Goal: Information Seeking & Learning: Learn about a topic

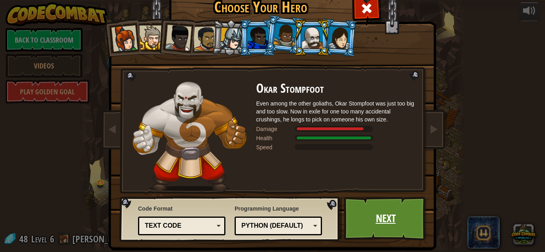
click at [382, 228] on link "Next" at bounding box center [385, 219] width 83 height 44
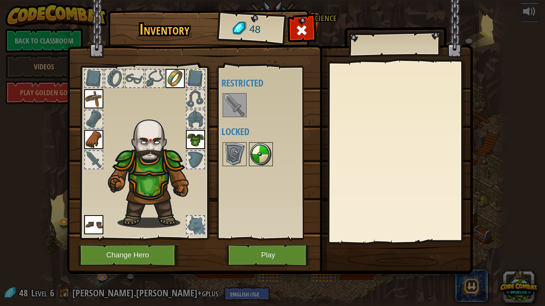
click at [261, 153] on img at bounding box center [261, 154] width 22 height 22
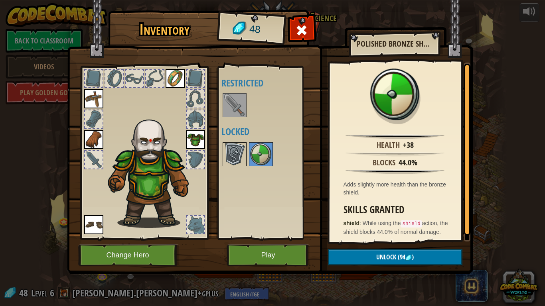
click at [246, 150] on div at bounding box center [234, 154] width 24 height 24
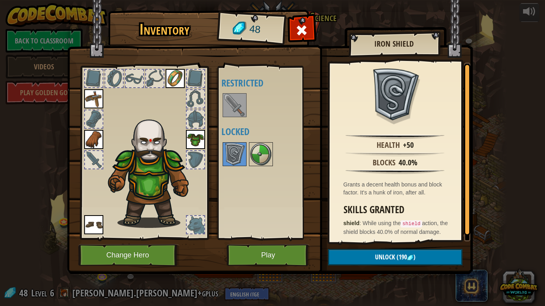
click at [236, 102] on img at bounding box center [234, 105] width 22 height 22
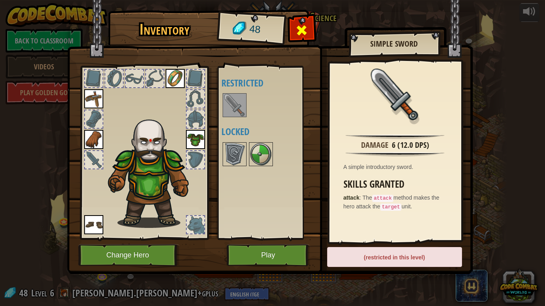
click at [302, 35] on span at bounding box center [301, 30] width 13 height 13
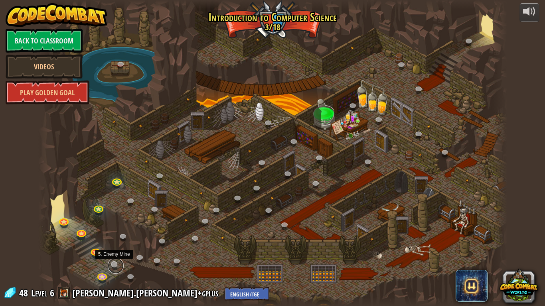
click at [110, 252] on link at bounding box center [116, 266] width 16 height 16
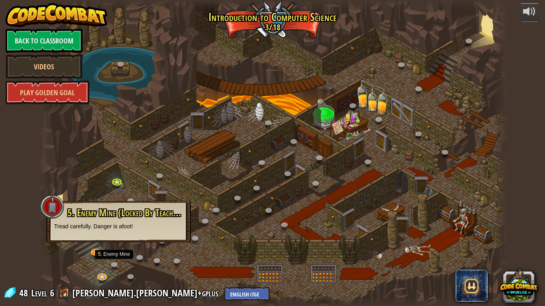
click at [111, 233] on div "5. Enemy Mine (Locked By Teacher) Tread carefully. Danger is afoot!" at bounding box center [118, 221] width 144 height 41
click at [128, 252] on link at bounding box center [132, 278] width 16 height 16
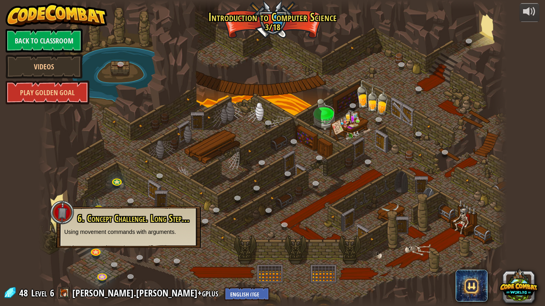
click at [75, 252] on div at bounding box center [272, 153] width 468 height 306
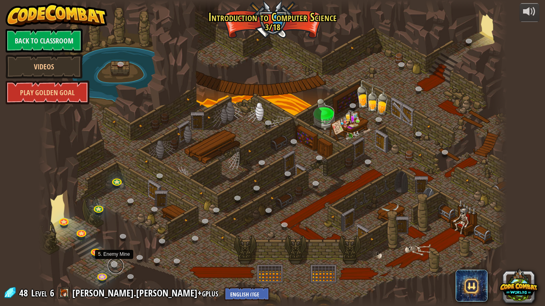
click at [114, 252] on link at bounding box center [116, 266] width 16 height 16
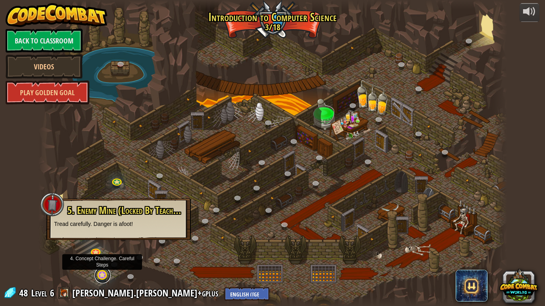
click at [102, 252] on link at bounding box center [102, 275] width 16 height 16
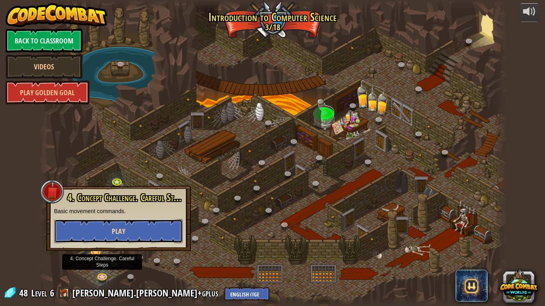
click at [124, 226] on span "Play" at bounding box center [119, 231] width 14 height 10
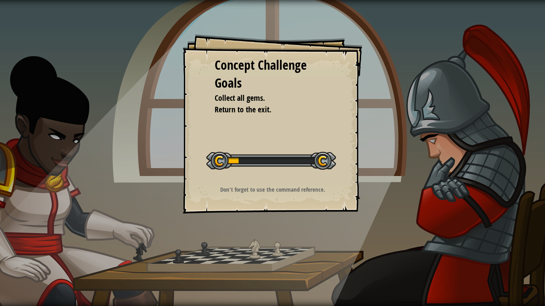
click at [332, 161] on div at bounding box center [271, 161] width 130 height 18
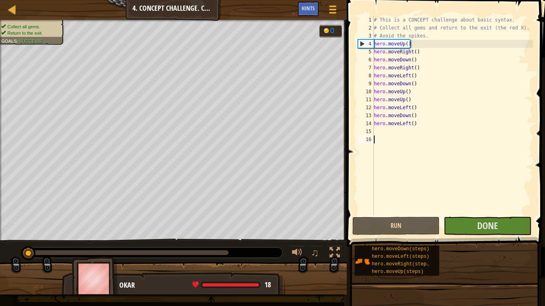
click at [477, 236] on span at bounding box center [446, 112] width 205 height 270
click at [472, 226] on button "Done" at bounding box center [486, 226] width 87 height 18
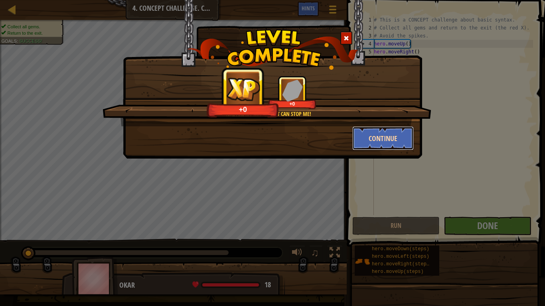
click at [385, 149] on button "Continue" at bounding box center [383, 138] width 62 height 24
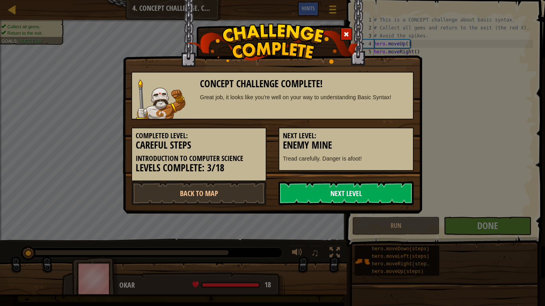
click at [352, 198] on link "Next Level" at bounding box center [345, 193] width 135 height 24
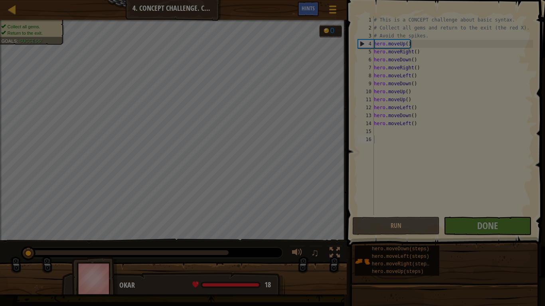
click at [0, 0] on img at bounding box center [0, 0] width 0 height 0
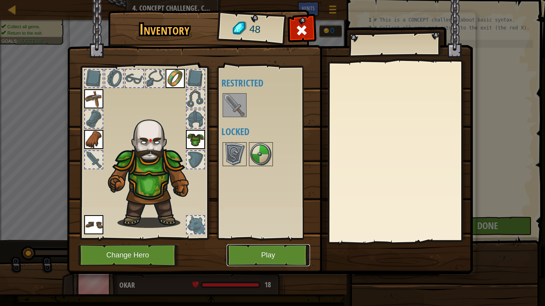
click at [264, 252] on button "Play" at bounding box center [267, 255] width 83 height 22
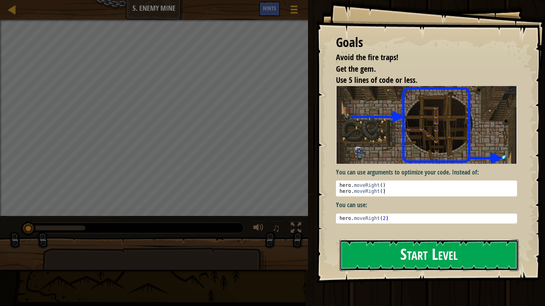
click at [415, 252] on button "Start Level" at bounding box center [428, 255] width 179 height 31
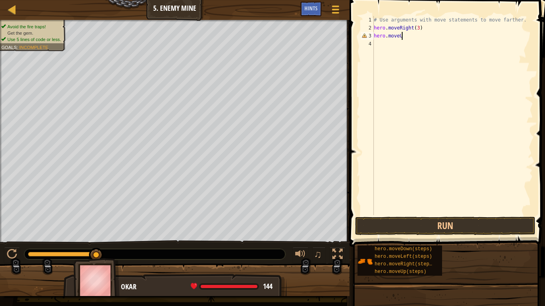
scroll to position [4, 4]
type textarea "hero.moveUp()"
type textarea "hero.moveRight()"
type textarea "hero.moveDown(3)"
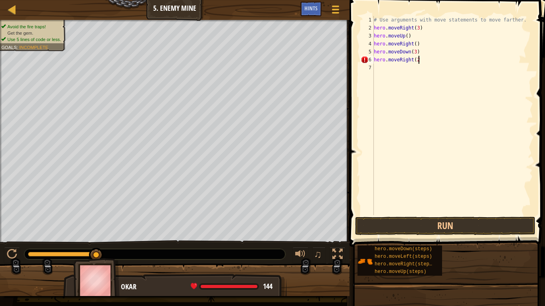
scroll to position [4, 6]
type textarea "hero.moveRight(2)"
click at [402, 224] on button "Run" at bounding box center [445, 226] width 180 height 18
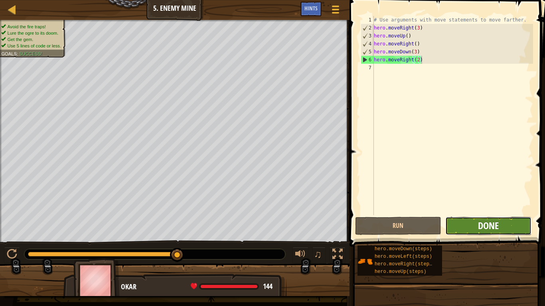
click at [494, 226] on span "Done" at bounding box center [488, 225] width 21 height 13
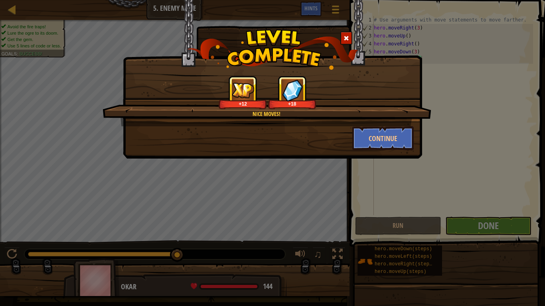
click at [348, 146] on div "Continue" at bounding box center [383, 138] width 74 height 24
click at [356, 146] on button "Continue" at bounding box center [383, 138] width 62 height 24
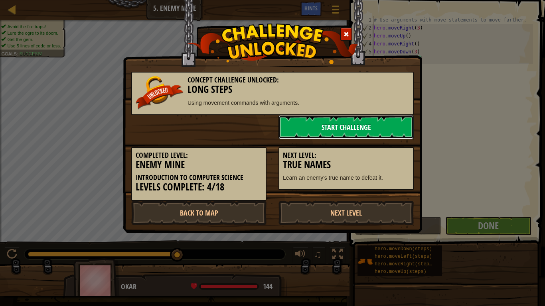
click at [326, 128] on link "Start Challenge" at bounding box center [345, 127] width 135 height 24
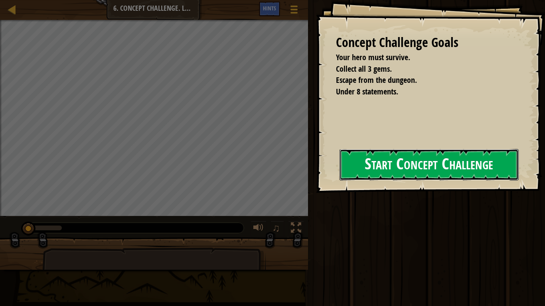
click at [416, 166] on button "Start Concept Challenge" at bounding box center [428, 164] width 179 height 31
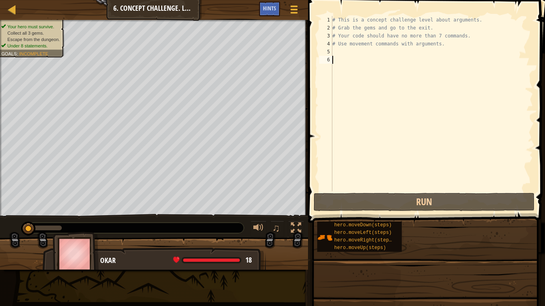
click at [416, 166] on div "# This is a concept challenge level about arguments. # Grab the gems and go to …" at bounding box center [431, 111] width 202 height 191
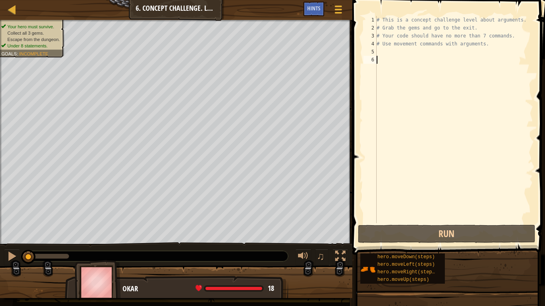
click at [403, 55] on div "# This is a concept challenge level about arguments. # Grab the gems and go to …" at bounding box center [454, 127] width 158 height 223
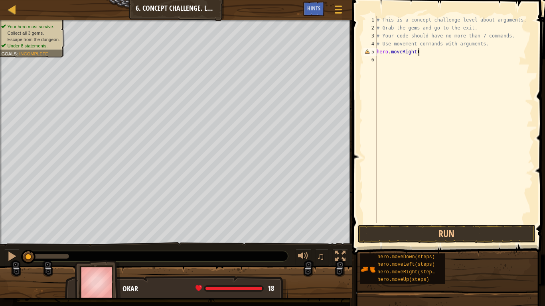
type textarea "hero.moveRight()"
type textarea "hero.moveUp(3)"
type textarea "hero.moveRight(2)"
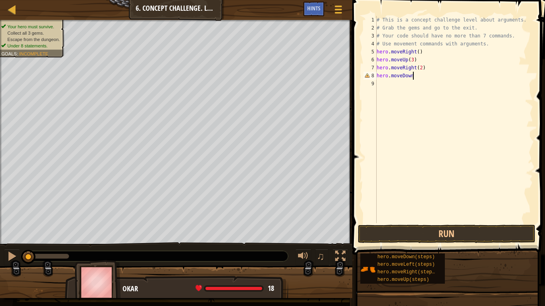
scroll to position [4, 5]
type textarea "hero.moveDown(3)"
type textarea "hero.moveLeft()"
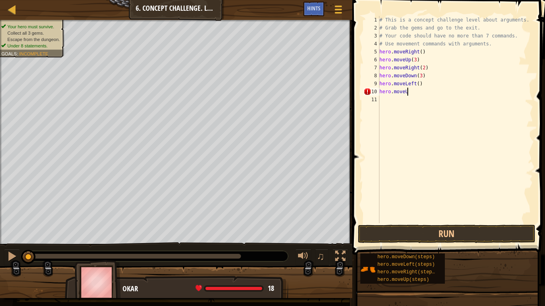
scroll to position [4, 4]
type textarea "hero.moveUp(2)"
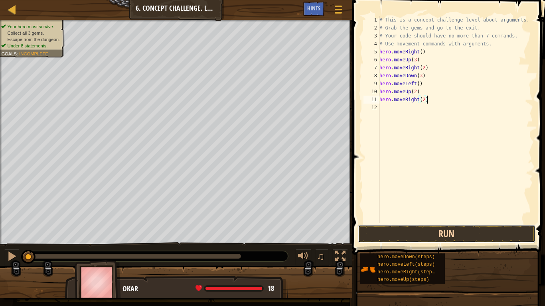
click at [423, 237] on button "Run" at bounding box center [446, 234] width 177 height 18
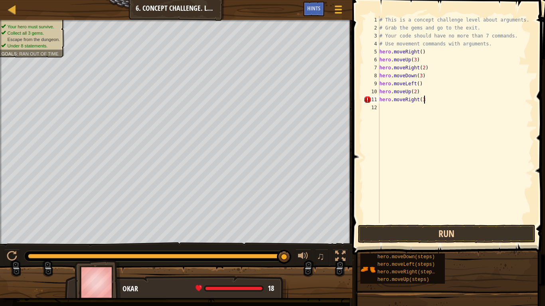
type textarea "hero.moveRight(3)"
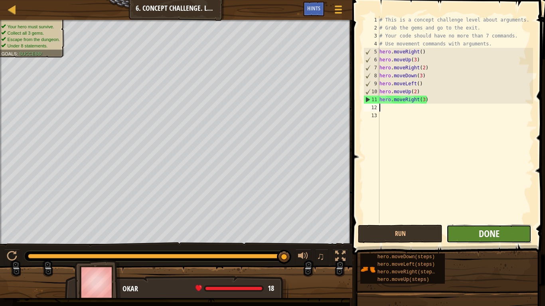
click at [478, 236] on span "Done" at bounding box center [488, 233] width 21 height 13
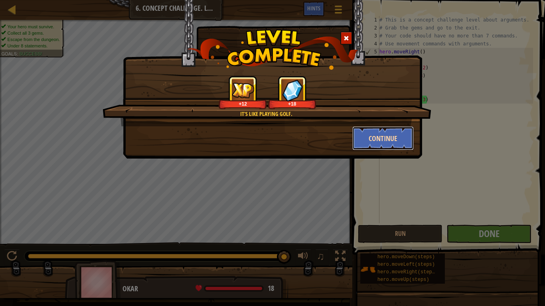
click at [377, 134] on button "Continue" at bounding box center [383, 138] width 62 height 24
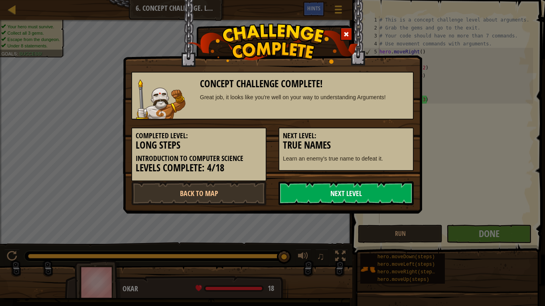
click at [341, 187] on link "Next Level" at bounding box center [345, 193] width 135 height 24
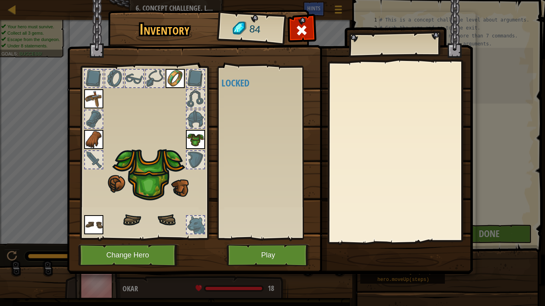
click at [344, 1] on body "Map Introduction to Computer Science 6. Concept Challenge. Long Steps Game Menu…" at bounding box center [272, 0] width 545 height 1
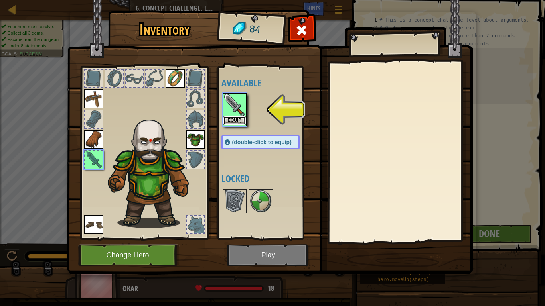
click at [243, 118] on button "Equip" at bounding box center [234, 120] width 22 height 8
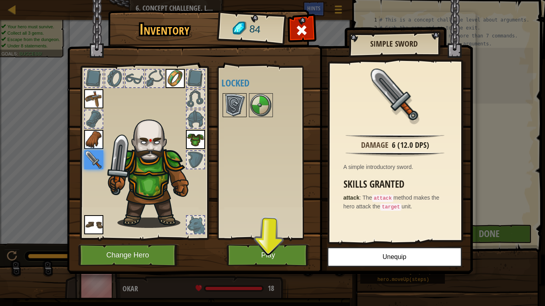
click at [246, 110] on div at bounding box center [234, 105] width 24 height 24
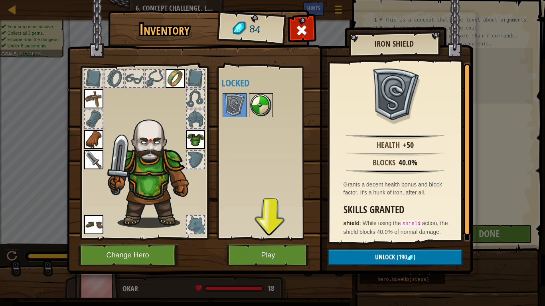
click at [253, 108] on img at bounding box center [261, 105] width 22 height 22
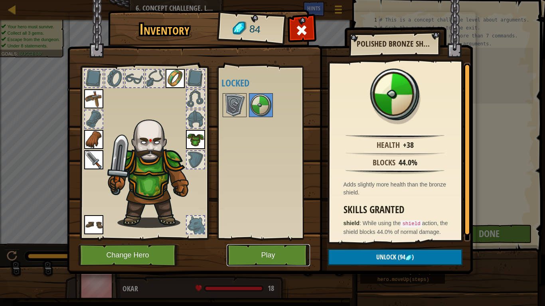
click at [273, 252] on button "Play" at bounding box center [267, 255] width 83 height 22
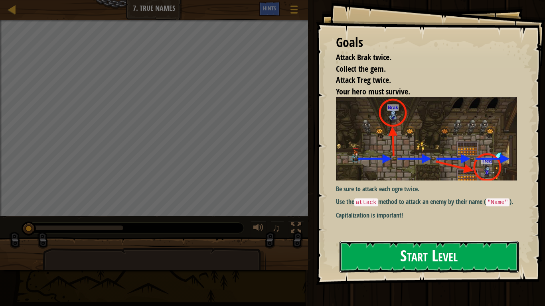
click at [409, 242] on button "Start Level" at bounding box center [428, 256] width 179 height 31
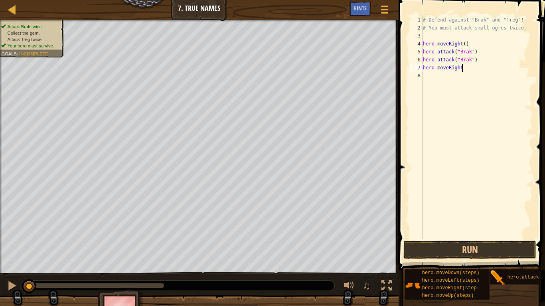
scroll to position [4, 6]
type textarea "hero.moveRight()"
type textarea "g"
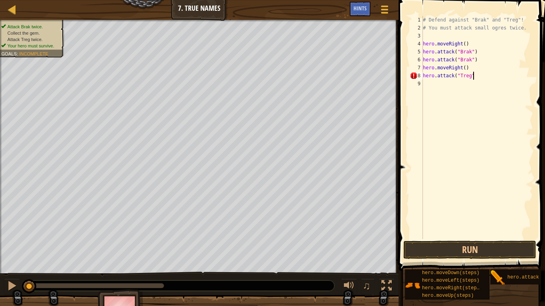
type textarea "hero.attack("Treg")"
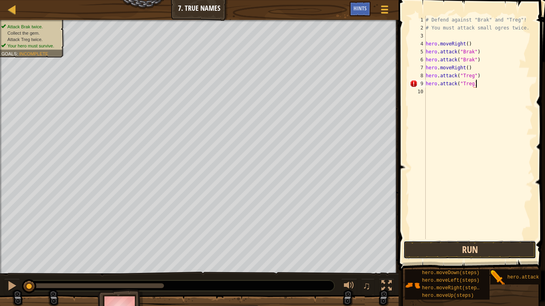
click at [471, 247] on button "Run" at bounding box center [469, 250] width 133 height 18
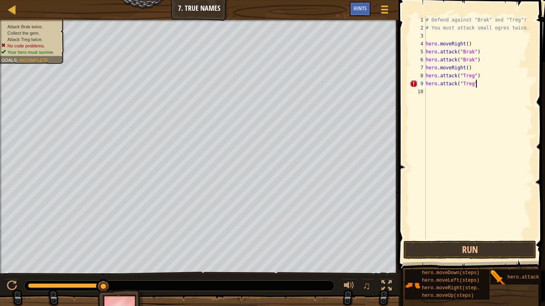
type textarea "hero.attack("Treg")"
type textarea "hero.moveRight()"
click at [499, 252] on button "Run" at bounding box center [469, 250] width 133 height 18
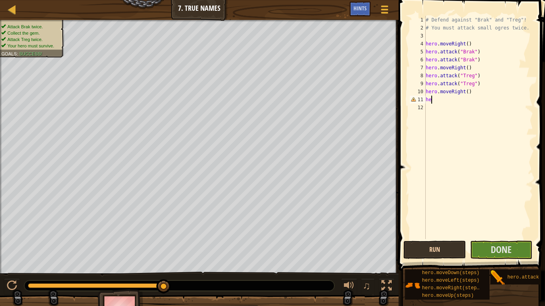
scroll to position [4, 0]
type textarea "h"
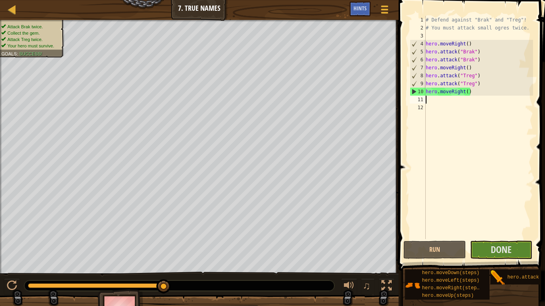
click at [468, 93] on div "# Defend against "Brak" and "Treg"! # You must attack small ogres twice. hero .…" at bounding box center [478, 135] width 109 height 239
type textarea "hero.moveRight(2)"
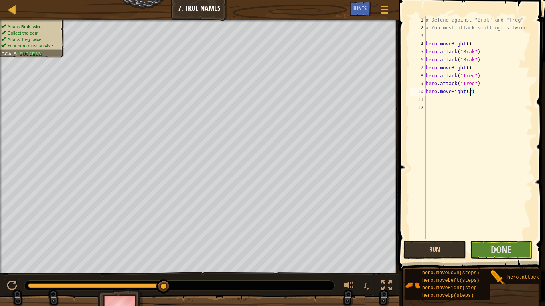
click at [457, 100] on div "# Defend against "Brak" and "Treg"! # You must attack small ogres twice. hero .…" at bounding box center [478, 135] width 109 height 239
type textarea "hero.moveRight(2)"
click at [455, 102] on div "# Defend against "Brak" and "Treg"! # You must attack small ogres twice. hero .…" at bounding box center [478, 135] width 109 height 239
type textarea "hero.moveRight(2)"
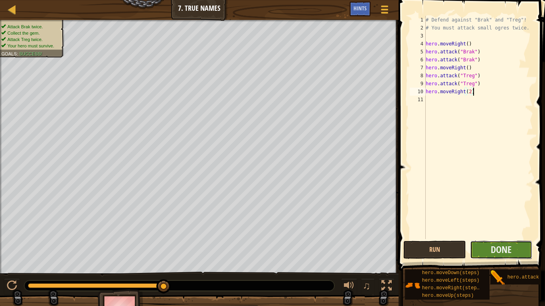
click at [482, 246] on button "Done" at bounding box center [501, 250] width 63 height 18
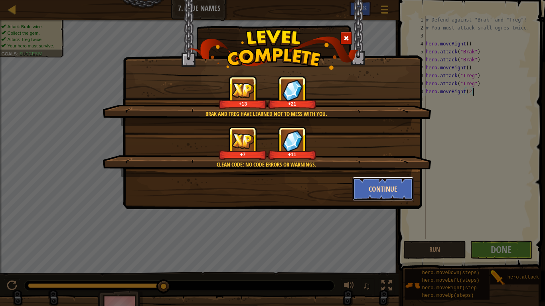
click at [371, 195] on button "Continue" at bounding box center [383, 189] width 62 height 24
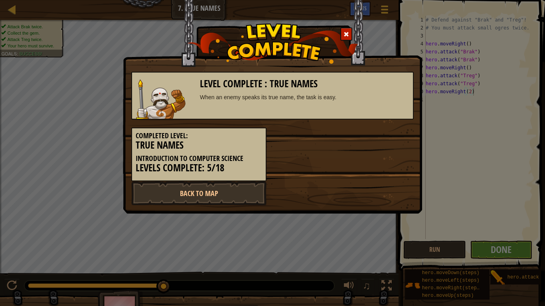
click at [383, 190] on div "Back to Map" at bounding box center [272, 193] width 294 height 24
click at [208, 193] on link "Back to Map" at bounding box center [198, 193] width 135 height 24
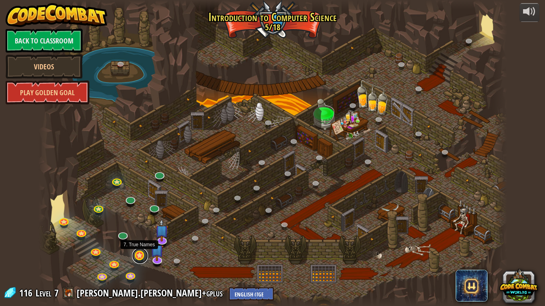
click at [136, 252] on link at bounding box center [140, 256] width 16 height 16
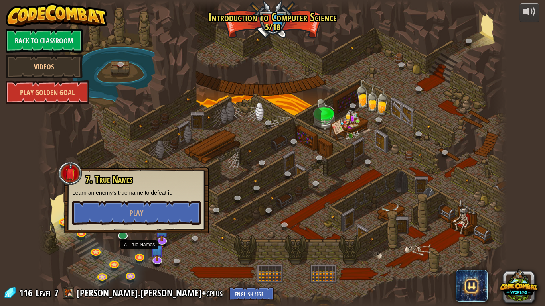
click at [168, 200] on div "7. True Names Learn an enemy's true name to defeat it. Play" at bounding box center [136, 199] width 128 height 51
click at [171, 204] on button "Play" at bounding box center [136, 213] width 128 height 24
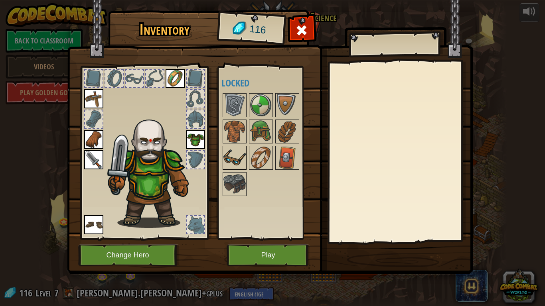
click at [240, 155] on img at bounding box center [234, 158] width 22 height 22
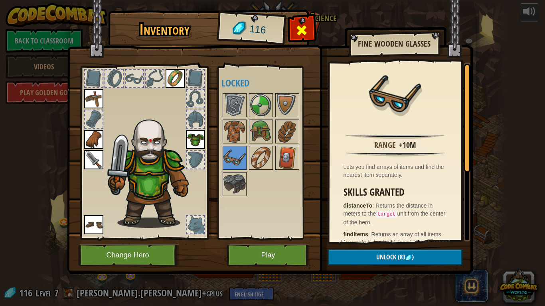
click at [298, 31] on span at bounding box center [301, 30] width 13 height 13
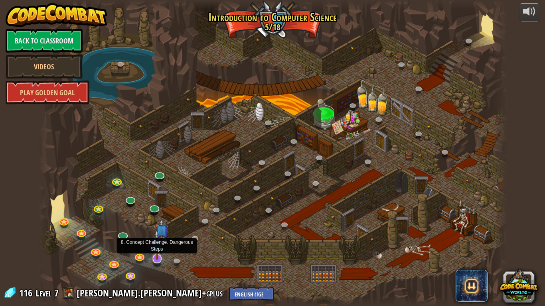
click at [155, 241] on img at bounding box center [156, 244] width 13 height 30
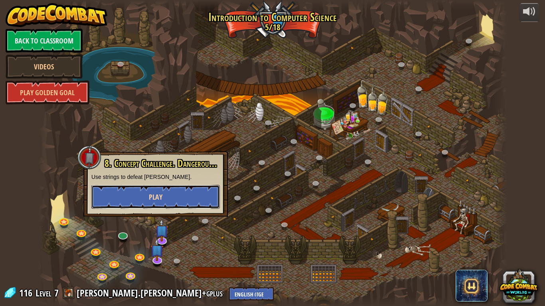
click at [135, 201] on button "Play" at bounding box center [155, 197] width 128 height 24
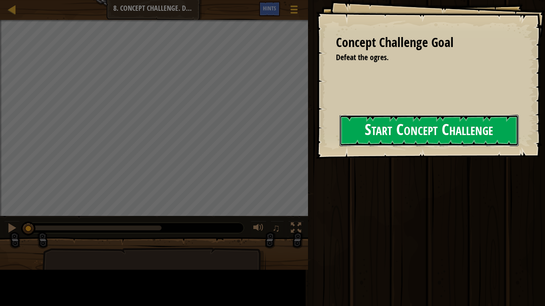
click at [339, 140] on button "Start Concept Challenge" at bounding box center [428, 130] width 179 height 31
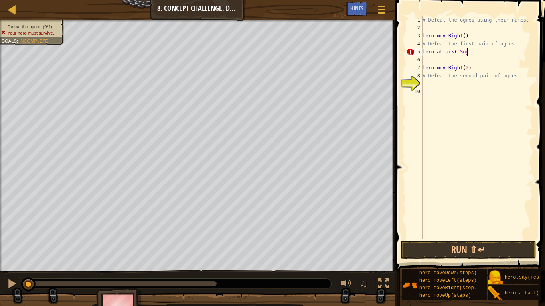
scroll to position [4, 6]
type textarea "hero.attack("Sog")"
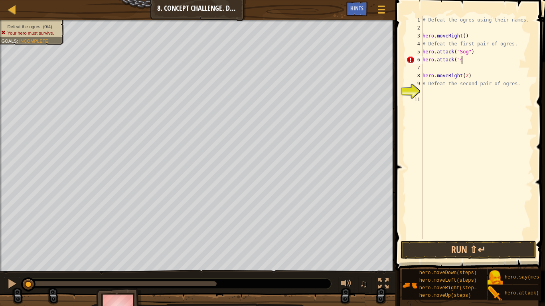
scroll to position [4, 6]
type textarea "hero.attack("Sog")"
click at [459, 67] on div "# Defeat the ogres using their names. hero . moveRight ( ) # Defeat the first p…" at bounding box center [477, 135] width 112 height 239
click at [471, 77] on div "# Defeat the ogres using their names. hero . moveRight ( ) # Defeat the first p…" at bounding box center [477, 135] width 112 height 239
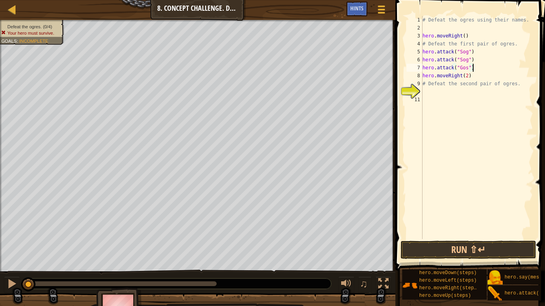
scroll to position [4, 6]
click at [476, 69] on div "# Defeat the ogres using their names. hero . moveRight ( ) # Defeat the first p…" at bounding box center [477, 135] width 112 height 239
type textarea "hero.attack("Gos")"
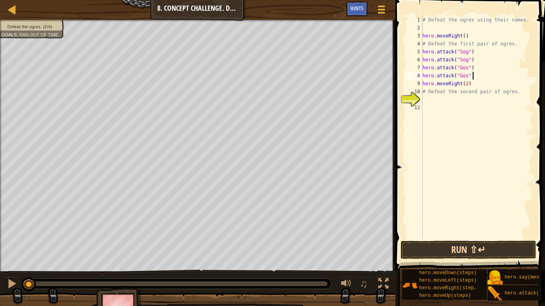
type textarea "hero.attack("Gos")"
click at [441, 252] on button "Run ⇧↵" at bounding box center [468, 250] width 136 height 18
